Goal: Find specific page/section: Find specific page/section

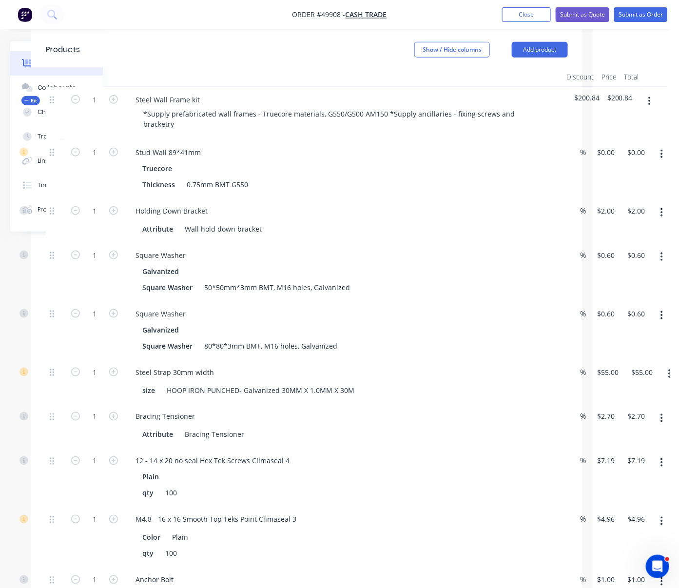
drag, startPoint x: 298, startPoint y: 59, endPoint x: 318, endPoint y: 59, distance: 20.0
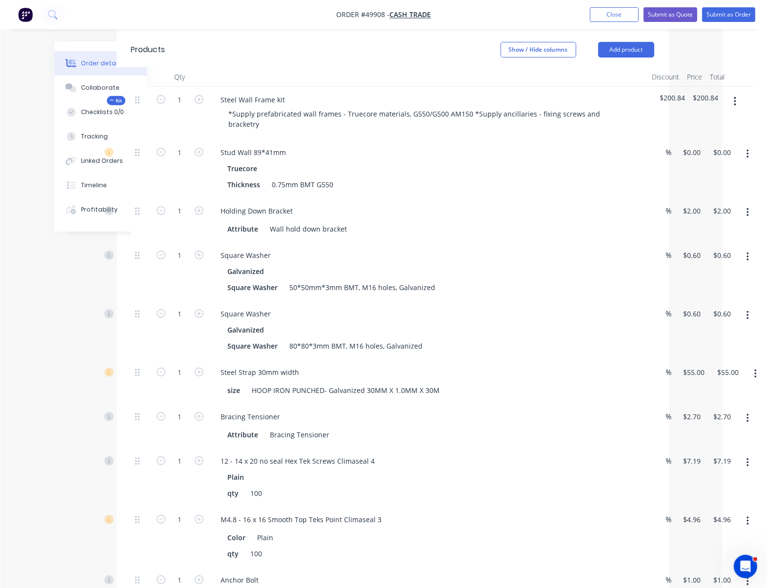
scroll to position [303, 48]
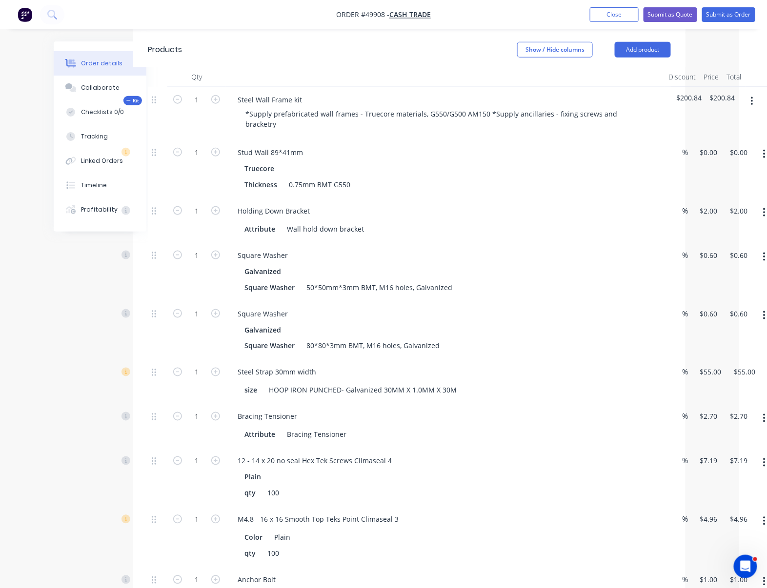
drag, startPoint x: 66, startPoint y: 287, endPoint x: 31, endPoint y: 280, distance: 35.7
click at [257, 49] on header "Products Show / Hide columns Add product" at bounding box center [412, 49] width 552 height 35
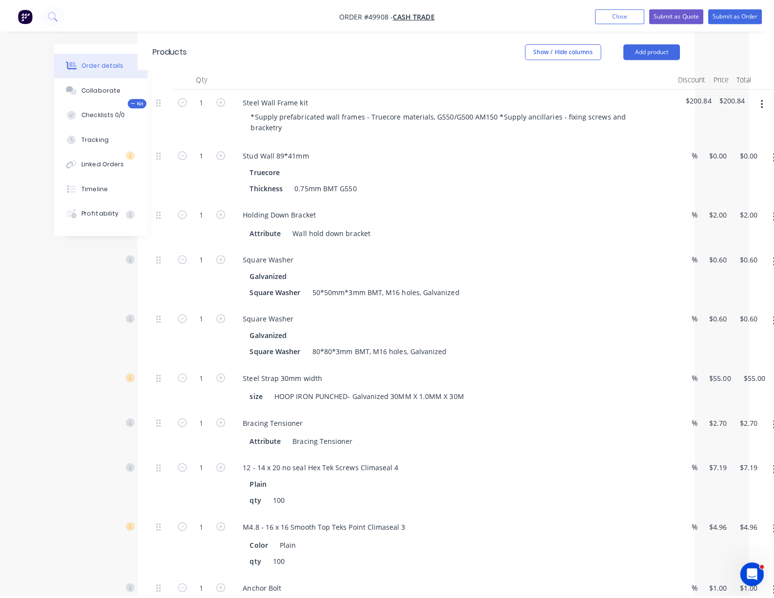
scroll to position [303, 0]
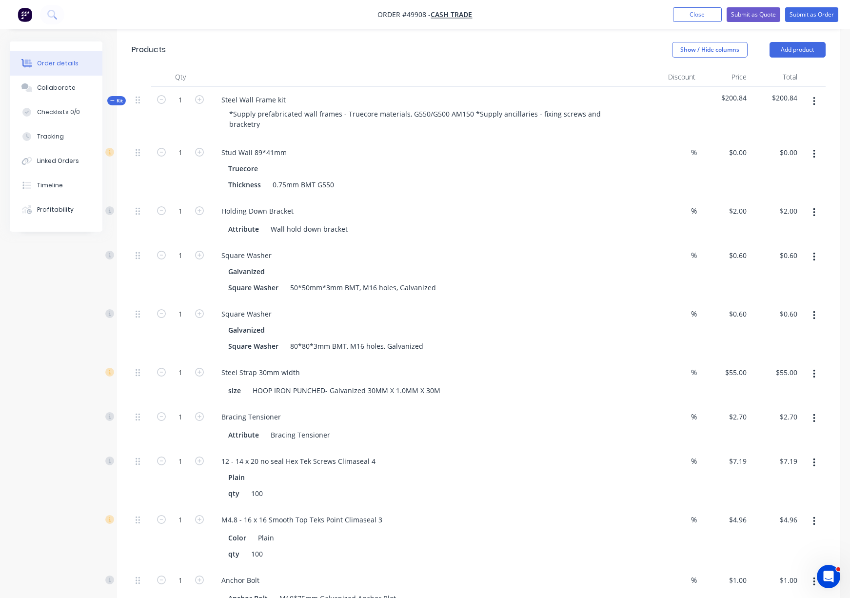
drag, startPoint x: 333, startPoint y: 56, endPoint x: 359, endPoint y: 63, distance: 27.7
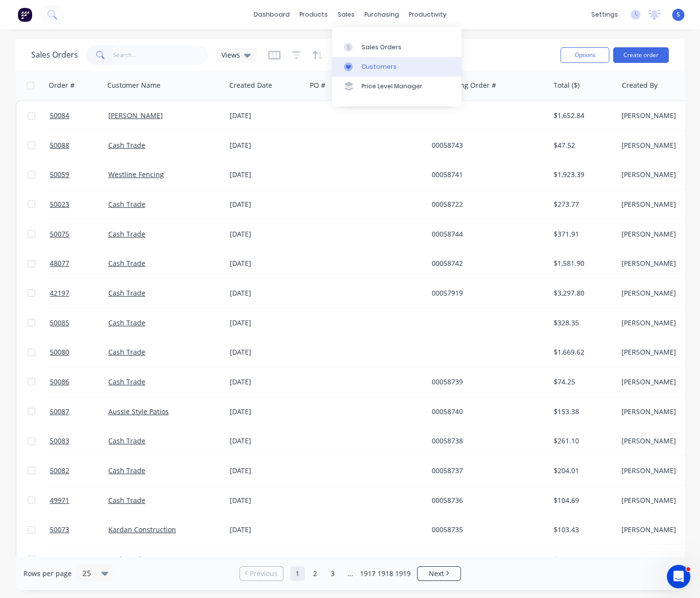
click at [370, 62] on link "Customers" at bounding box center [396, 67] width 129 height 20
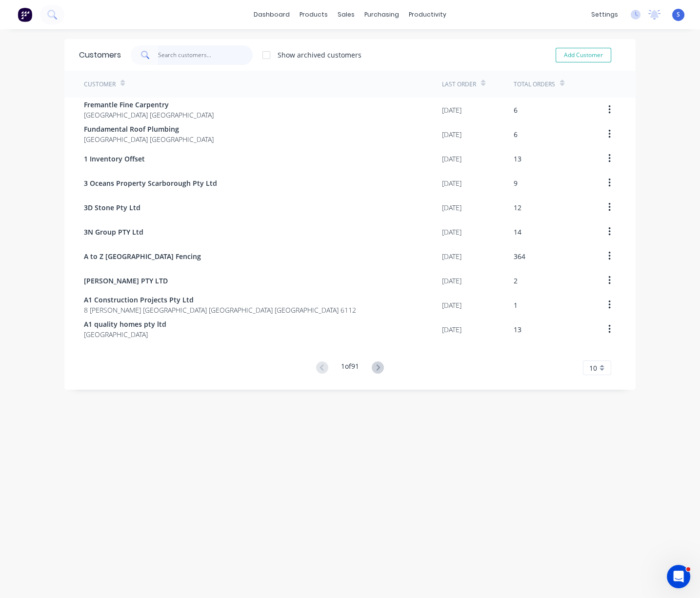
click at [182, 56] on input "text" at bounding box center [205, 55] width 95 height 20
click at [175, 57] on input "text" at bounding box center [205, 55] width 95 height 20
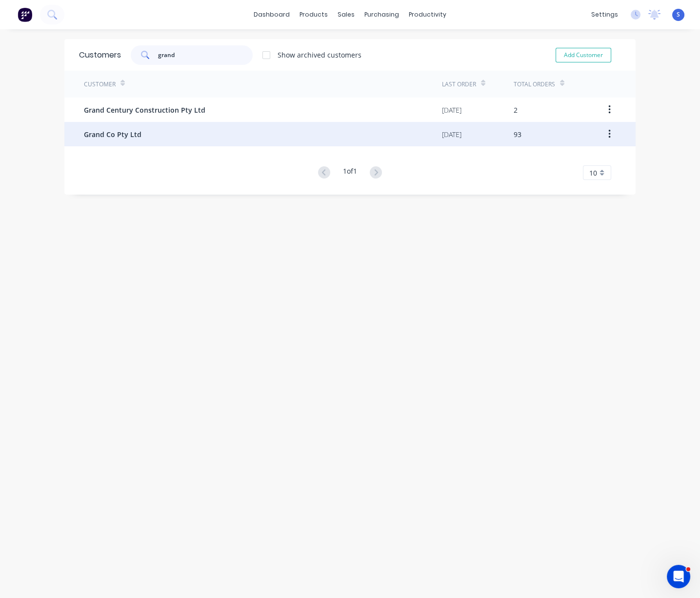
type input "grand"
click at [170, 140] on div "Grand Co Pty Ltd" at bounding box center [263, 134] width 358 height 24
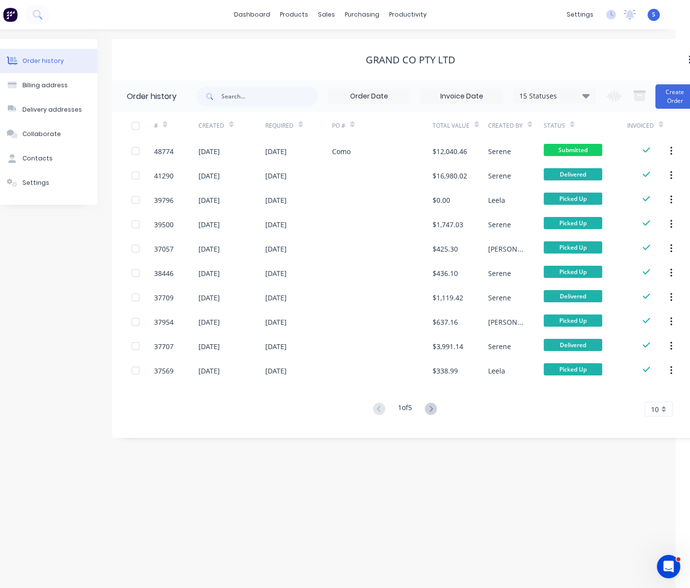
scroll to position [0, 36]
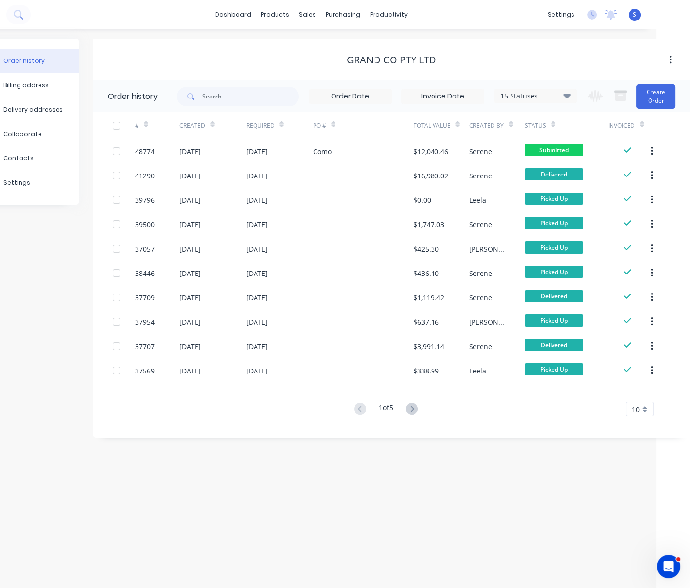
drag, startPoint x: 226, startPoint y: 79, endPoint x: 348, endPoint y: 75, distance: 121.5
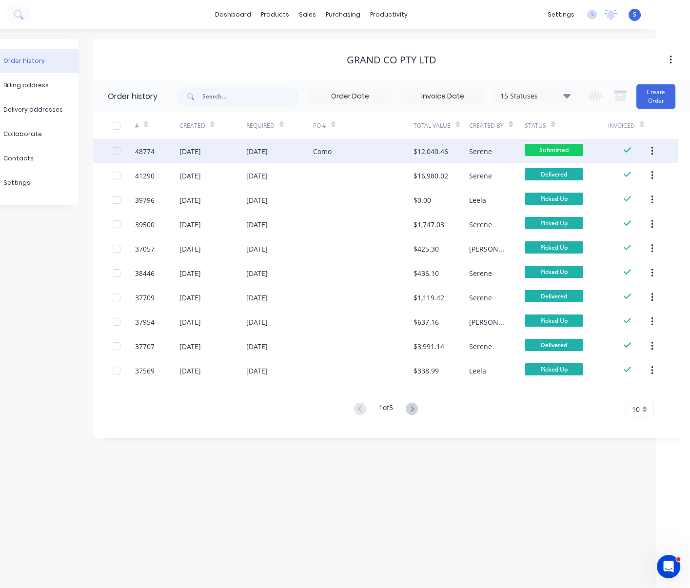
click at [340, 151] on div "Como" at bounding box center [363, 151] width 100 height 24
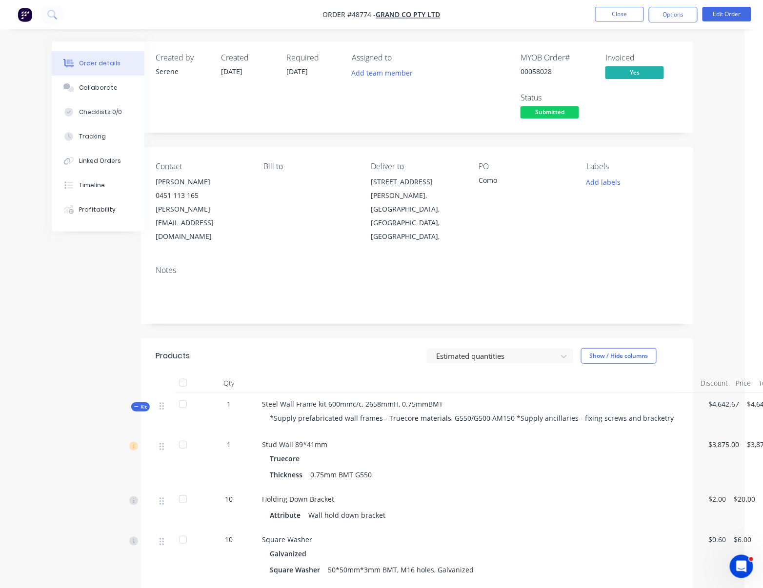
scroll to position [0, 44]
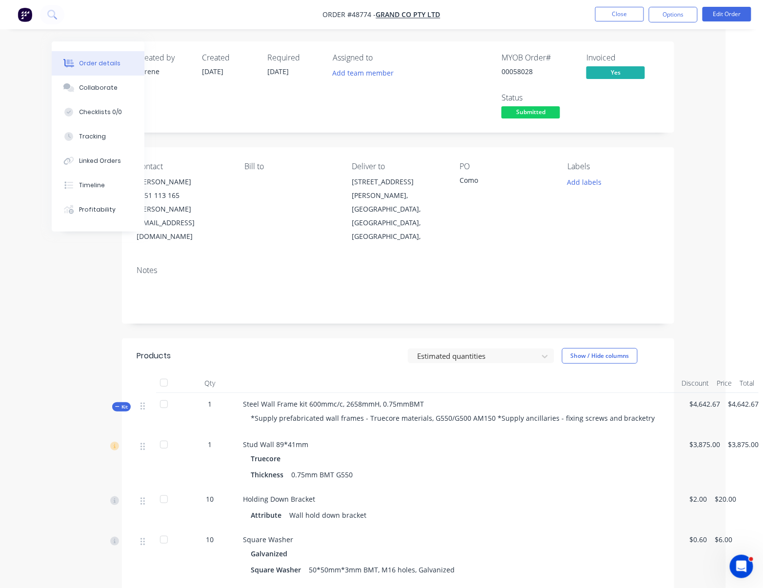
drag, startPoint x: 312, startPoint y: 337, endPoint x: 395, endPoint y: 330, distance: 83.3
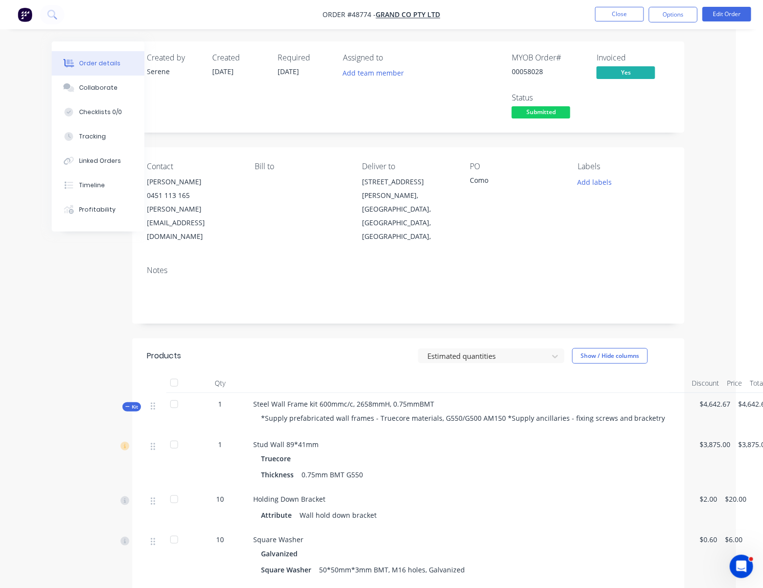
scroll to position [0, 11]
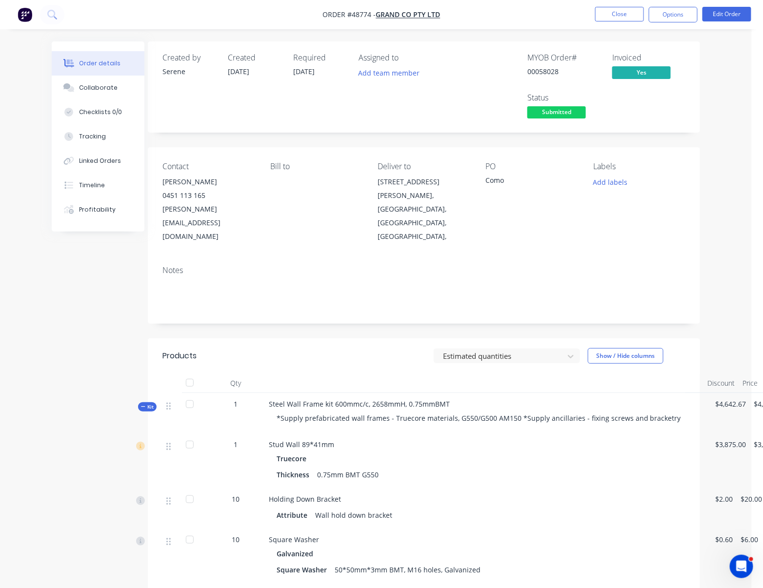
drag, startPoint x: 284, startPoint y: 335, endPoint x: 403, endPoint y: 181, distance: 194.7
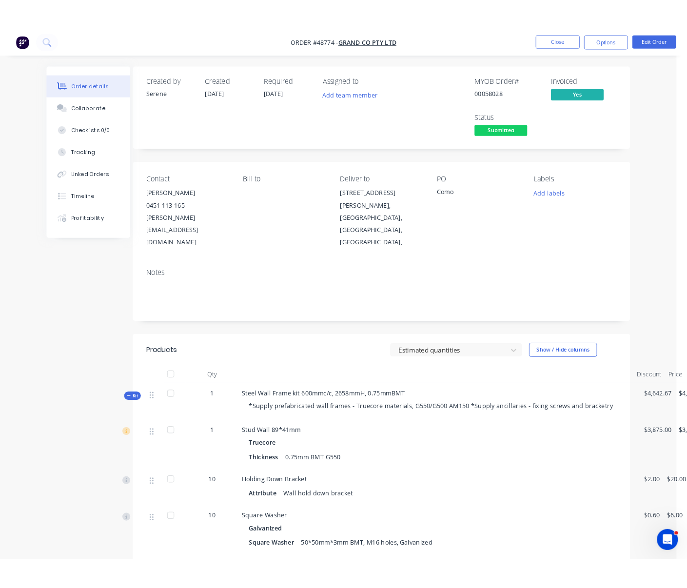
scroll to position [0, 0]
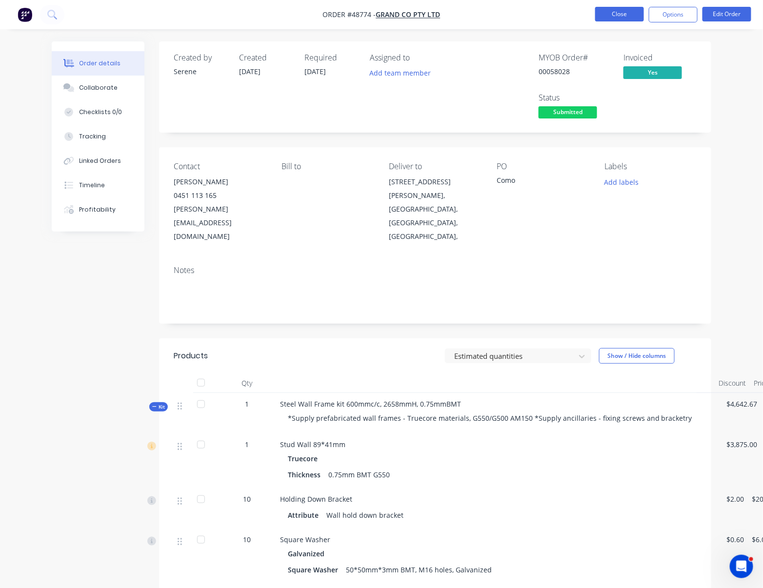
click at [612, 9] on button "Close" at bounding box center [619, 14] width 49 height 15
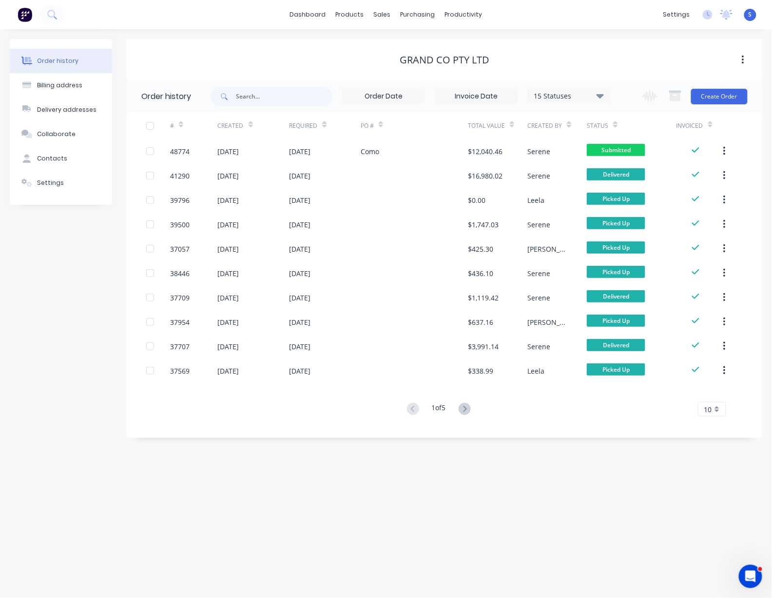
drag, startPoint x: 0, startPoint y: 155, endPoint x: 6, endPoint y: 154, distance: 5.9
click at [6, 154] on div "Order history Billing address Delivery addresses Collaborate Contacts Settings …" at bounding box center [386, 313] width 772 height 569
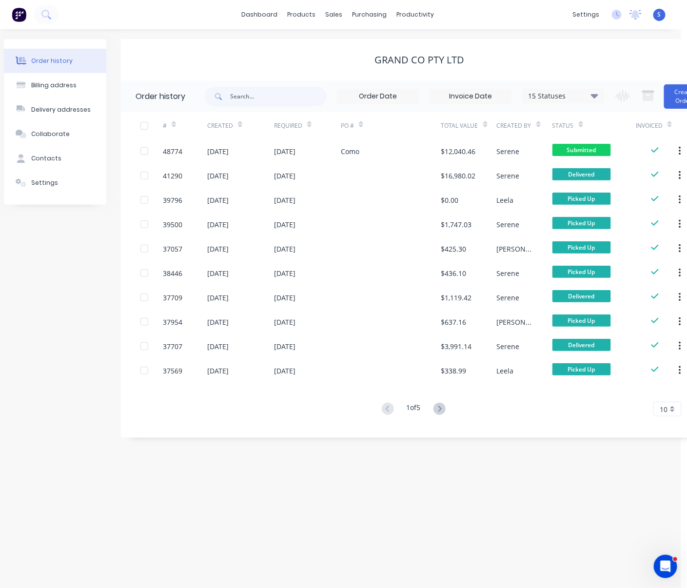
scroll to position [0, 39]
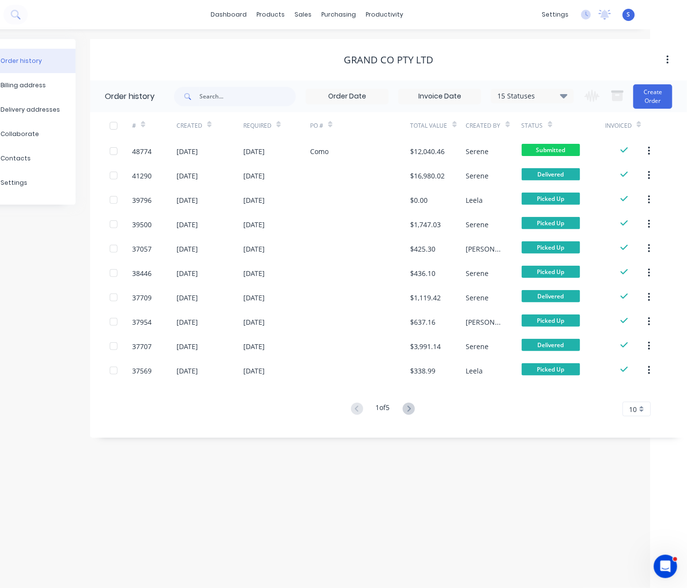
drag, startPoint x: 201, startPoint y: 451, endPoint x: 355, endPoint y: 454, distance: 153.2
click at [349, 67] on div "Customers" at bounding box center [335, 66] width 35 height 9
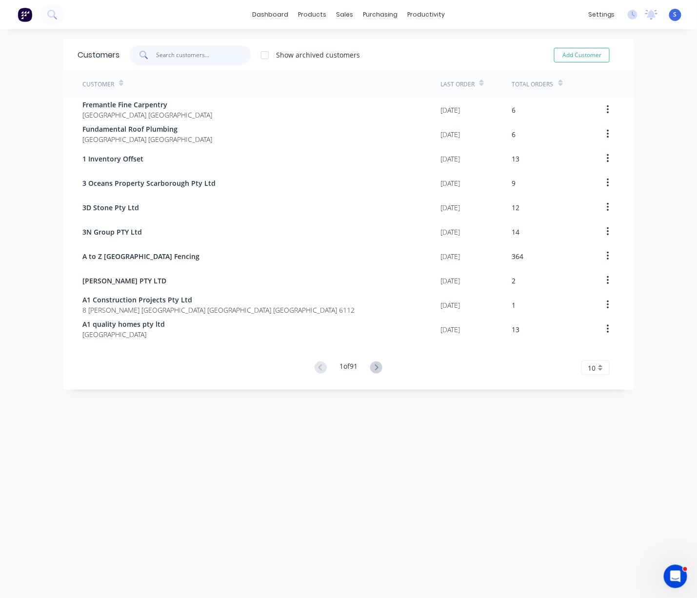
click at [163, 52] on input "text" at bounding box center [204, 55] width 95 height 20
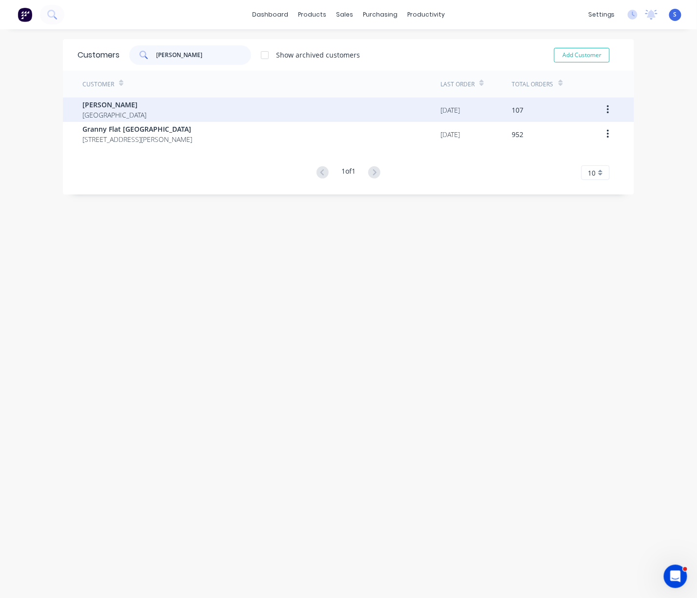
type input "[PERSON_NAME]"
click at [160, 108] on div "[PERSON_NAME] [GEOGRAPHIC_DATA]" at bounding box center [261, 110] width 358 height 24
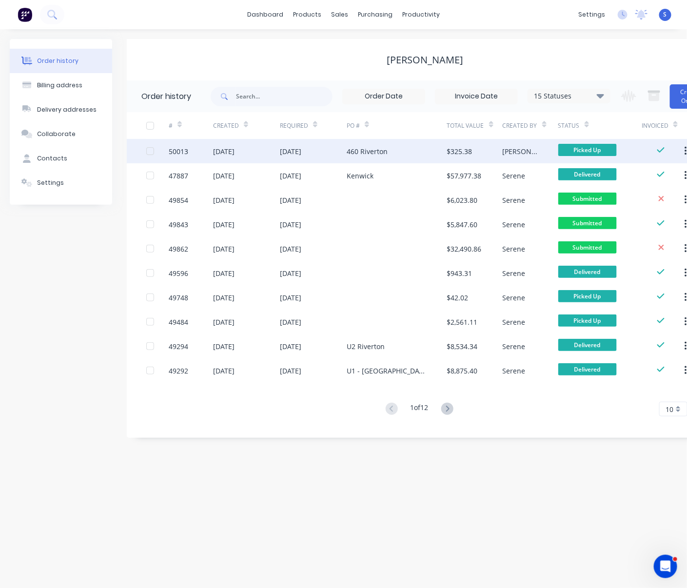
click at [327, 158] on div "[DATE]" at bounding box center [313, 151] width 67 height 24
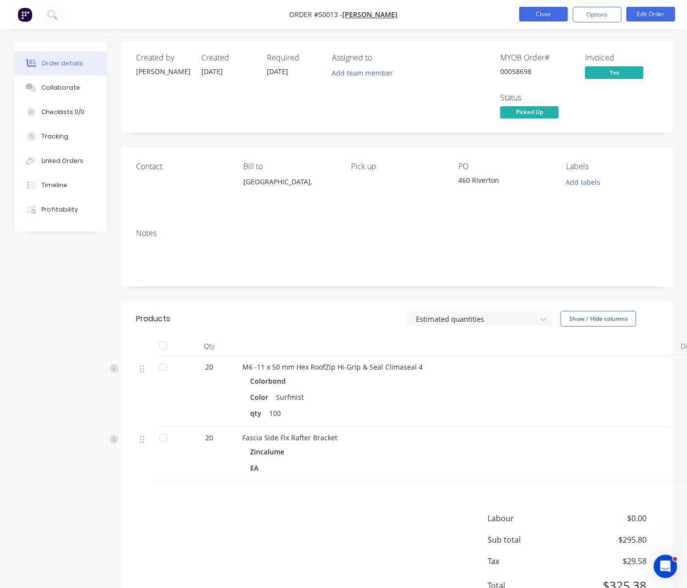
click at [539, 18] on button "Close" at bounding box center [543, 14] width 49 height 15
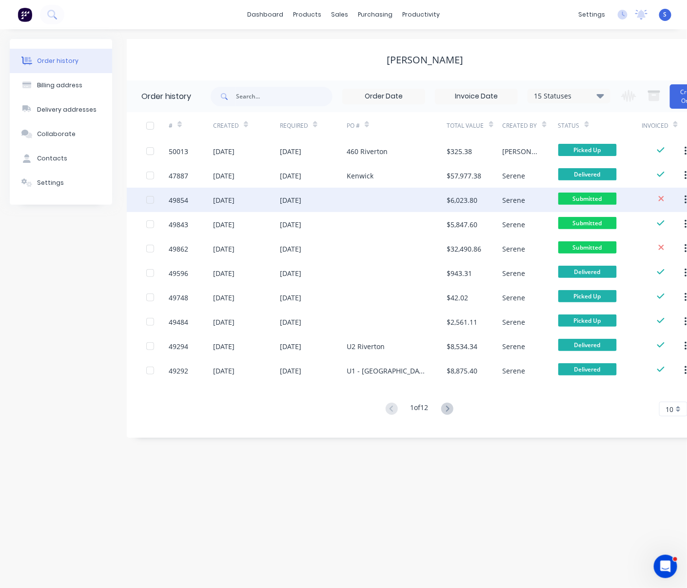
click at [362, 207] on div at bounding box center [397, 200] width 100 height 24
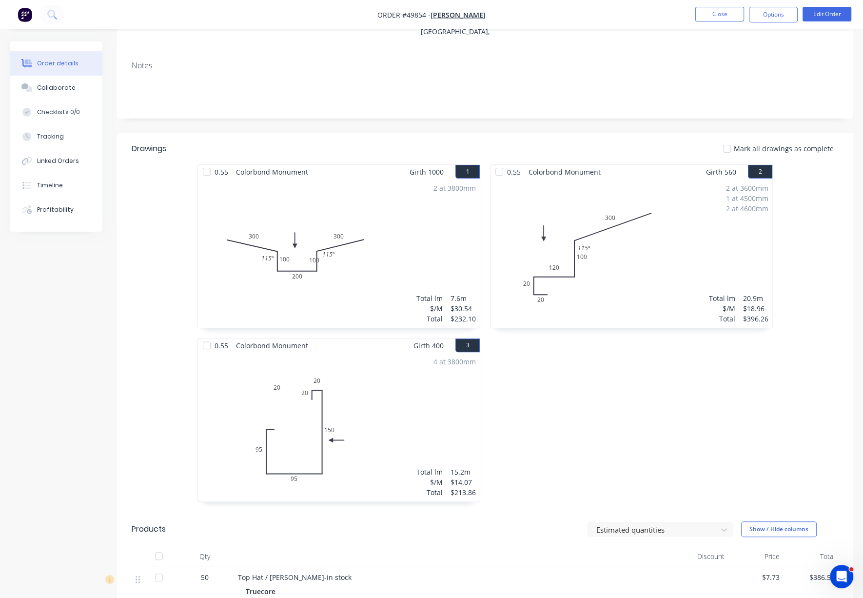
scroll to position [303, 0]
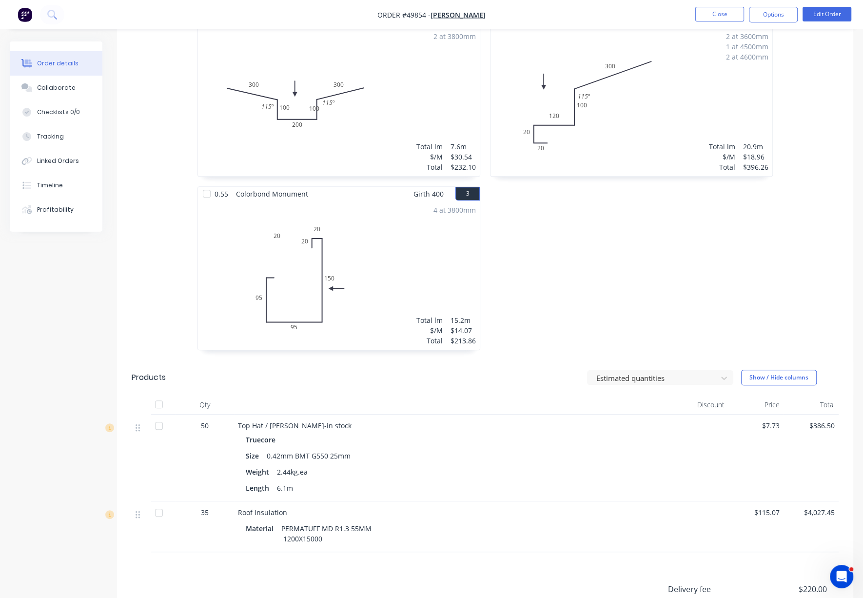
click at [628, 297] on div "0.55 Colorbond Monument Girth 560 2 0 20 20 120 100 300 115 º 0 20 20 120 100 3…" at bounding box center [631, 186] width 293 height 347
